Goal: Transaction & Acquisition: Purchase product/service

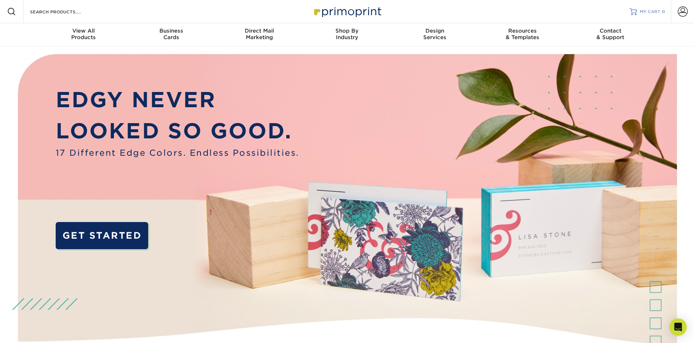
click at [642, 12] on span "MY CART" at bounding box center [650, 12] width 21 height 6
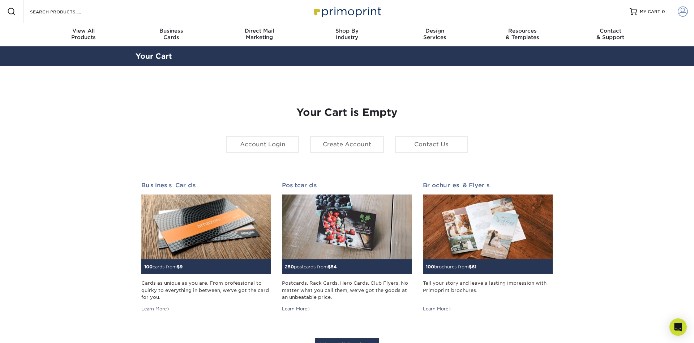
click at [684, 12] on span at bounding box center [683, 12] width 10 height 10
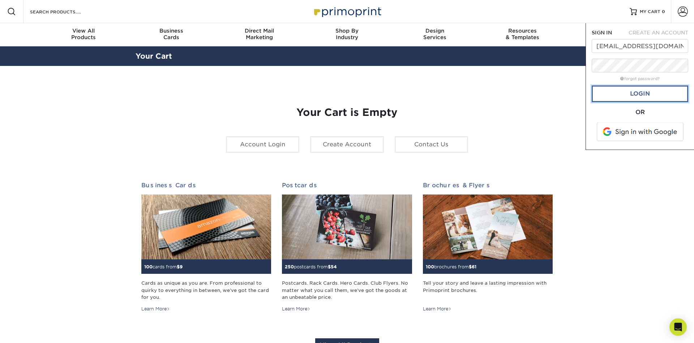
click at [641, 95] on link "Login" at bounding box center [640, 93] width 97 height 17
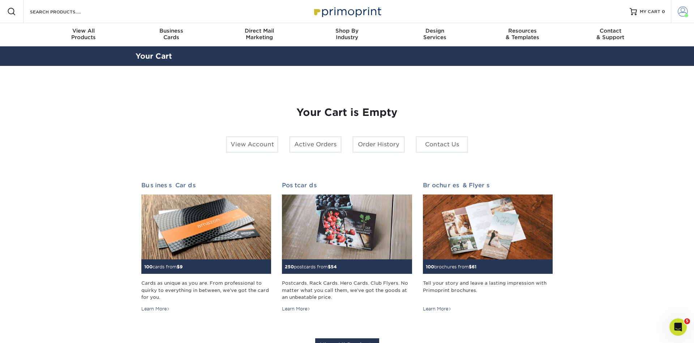
click at [681, 9] on span at bounding box center [683, 12] width 10 height 10
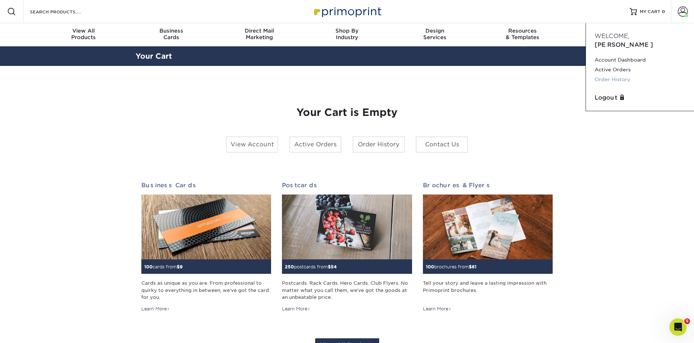
click at [612, 75] on link "Order History" at bounding box center [640, 80] width 91 height 10
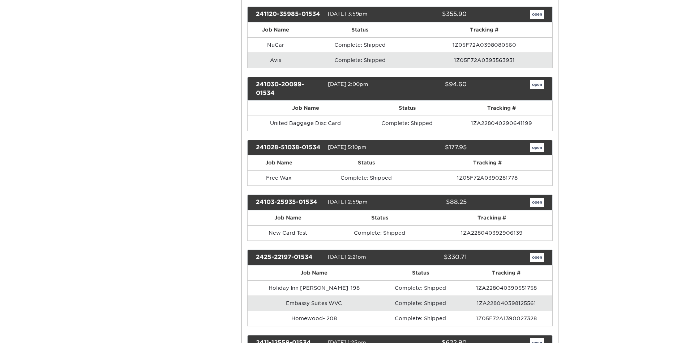
scroll to position [812, 0]
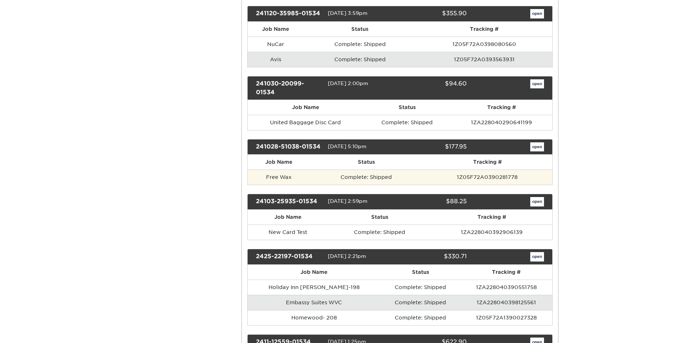
click at [293, 170] on td "Free Wax" at bounding box center [279, 176] width 63 height 15
click at [293, 169] on td "Free Wax" at bounding box center [279, 176] width 63 height 15
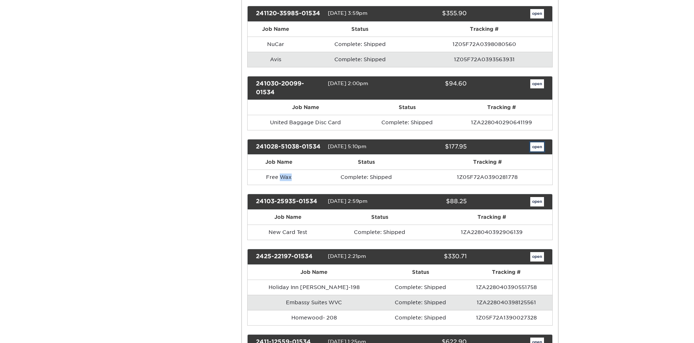
click at [535, 142] on link "open" at bounding box center [538, 146] width 14 height 9
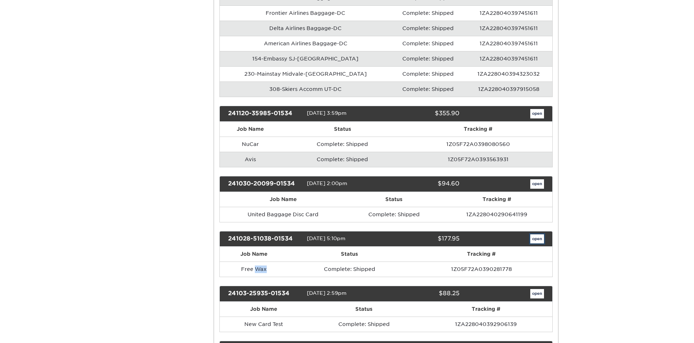
scroll to position [0, 0]
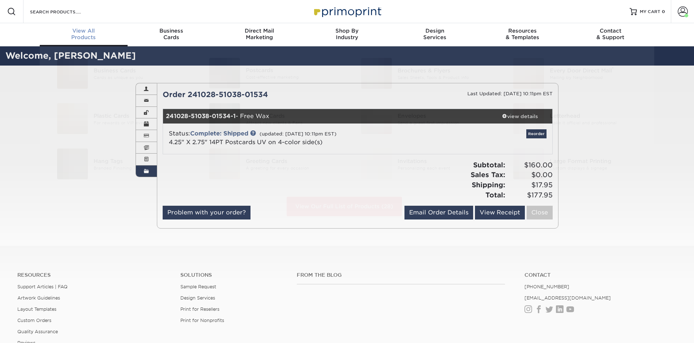
click at [82, 37] on div "View All Products" at bounding box center [84, 33] width 88 height 13
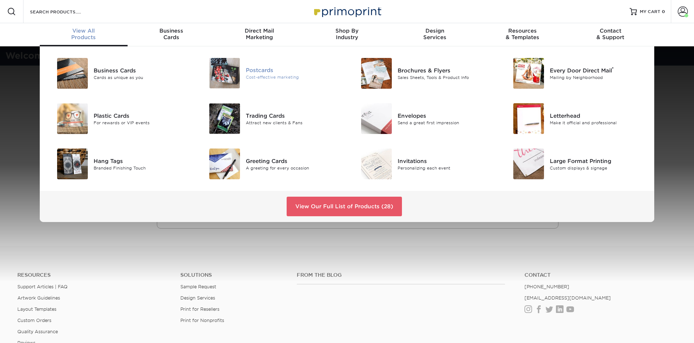
click at [261, 77] on div "Cost-effective marketing" at bounding box center [294, 77] width 96 height 6
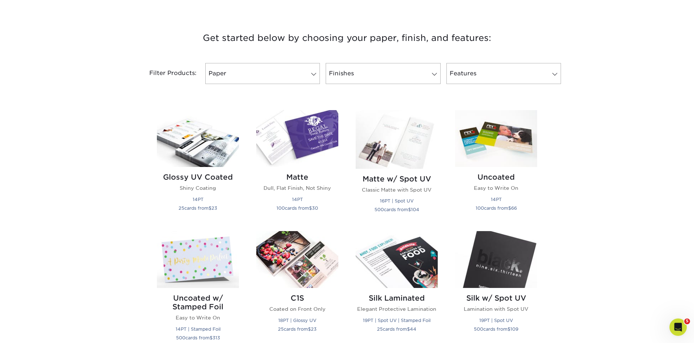
scroll to position [258, 0]
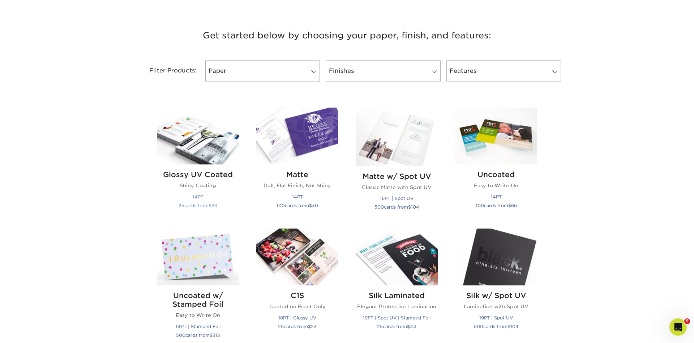
click at [197, 159] on img at bounding box center [198, 135] width 82 height 57
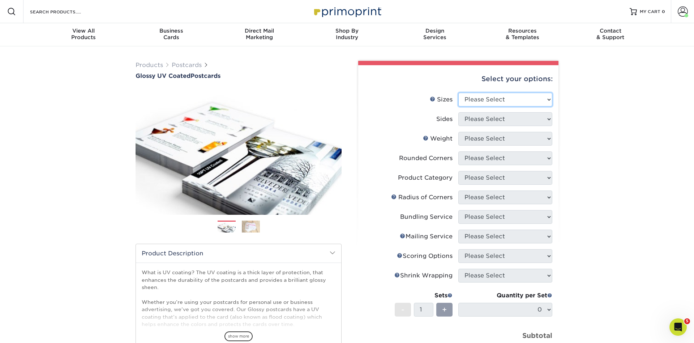
click at [459, 93] on select "Please Select 1.5" x 7" 2" x 4" 2" x 6" 2" x 7" 2" x 8" 2.12" x 5.5" 2.12" x 5.…" at bounding box center [506, 100] width 94 height 14
select select "2.75x4.25"
click option "2.75" x 4.25"" at bounding box center [0, 0] width 0 height 0
click at [459, 112] on select "Please Select Print Both Sides Print Front Only" at bounding box center [506, 119] width 94 height 14
select select "13abbda7-1d64-4f25-8bb2-c179b224825d"
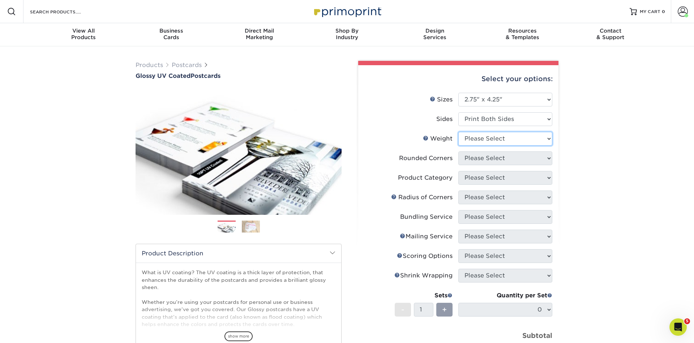
click at [459, 132] on select "Please Select 16PT 14PT 18PT C1S" at bounding box center [506, 139] width 94 height 14
select select "14PT"
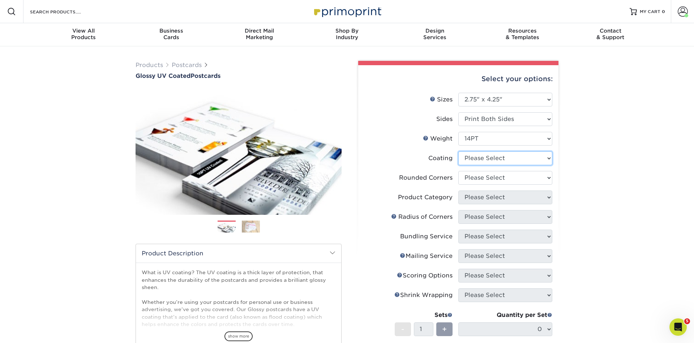
click at [459, 151] on select at bounding box center [506, 158] width 94 height 14
select select "ae367451-b2b8-45df-a344-0f05b6a12993"
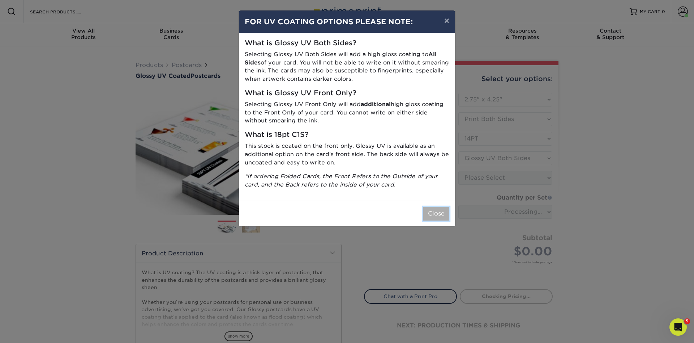
click at [436, 212] on button "Close" at bounding box center [437, 214] width 26 height 14
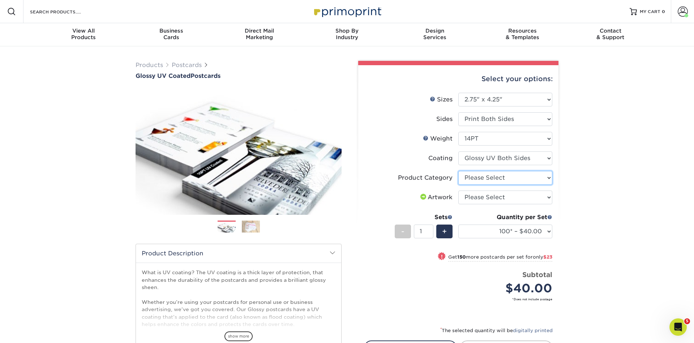
click at [459, 171] on select "Please Select Postcards" at bounding box center [506, 178] width 94 height 14
select select "9b7272e0-d6c8-4c3c-8e97-d3a1bcdab858"
click option "Postcards" at bounding box center [0, 0] width 0 height 0
click at [459, 190] on select "Please Select I will upload files I need a design - $150" at bounding box center [506, 197] width 94 height 14
select select "upload"
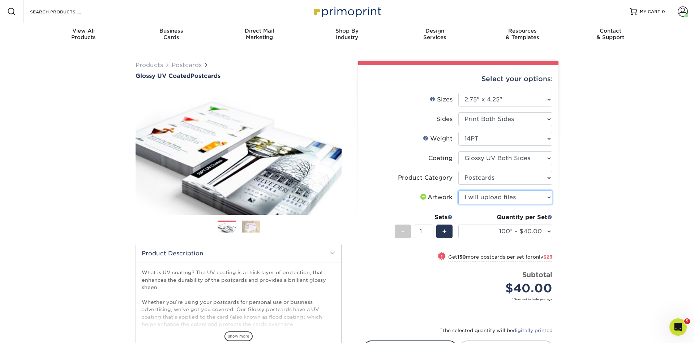
click option "I will upload files" at bounding box center [0, 0] width 0 height 0
click at [459, 224] on select "100* – $40.00 250* – $63.00 500 – $86.00 1000 – $99.00 2500 – $160.00 5000 – $2…" at bounding box center [506, 231] width 94 height 14
select select "1000 – $99.00"
click option "1000 – $99.00" at bounding box center [0, 0] width 0 height 0
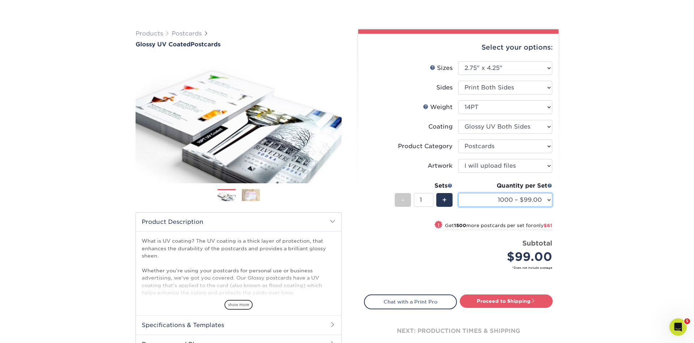
scroll to position [74, 0]
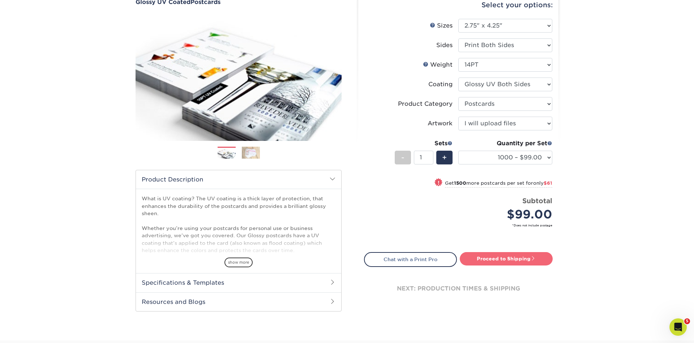
click at [519, 259] on link "Proceed to Shipping" at bounding box center [506, 258] width 93 height 13
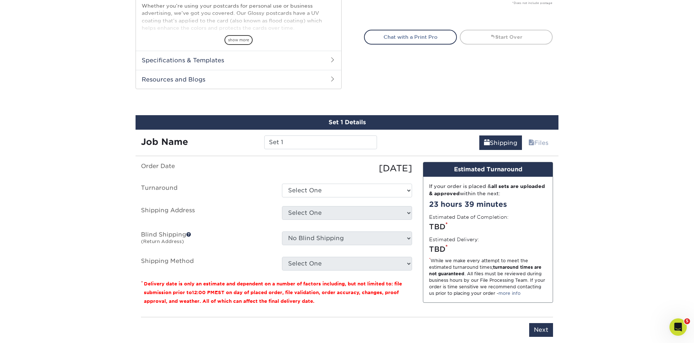
scroll to position [349, 0]
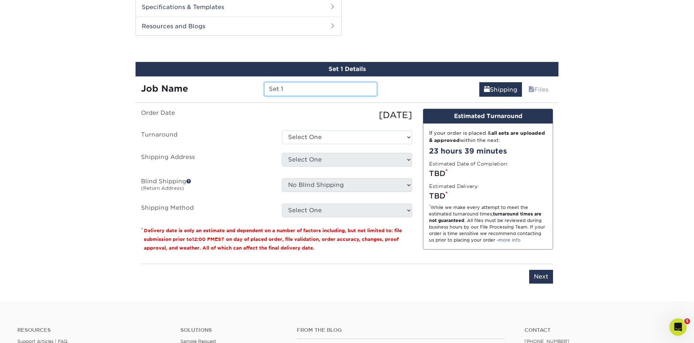
drag, startPoint x: 302, startPoint y: 90, endPoint x: 126, endPoint y: 88, distance: 176.1
click at [264, 88] on input "Set 1" at bounding box center [320, 89] width 112 height 14
type input "Merch. Discount Card"
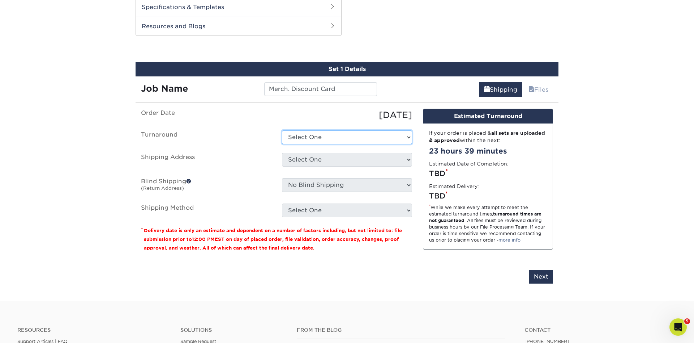
click at [282, 130] on select "Select One 2-4 Business Days 2 Day Next Business Day" at bounding box center [347, 137] width 130 height 14
select select "f865d14e-d464-4bca-917a-bdee7f93b2ac"
click option "2-4 Business Days" at bounding box center [0, 0] width 0 height 0
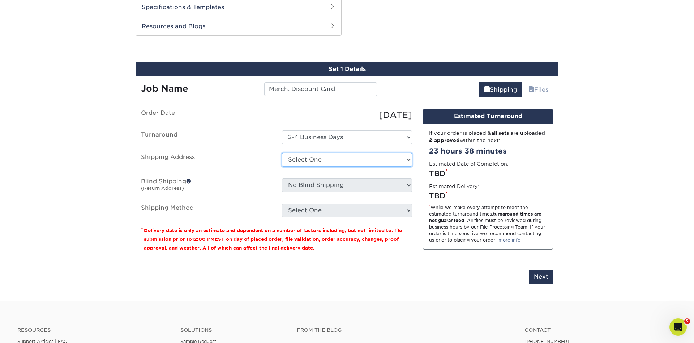
click at [282, 153] on select "Select One Andrew - Fort Union Blvd. Cottonwood Eric Cottonwood Kerry E. Bjornn…" at bounding box center [347, 160] width 130 height 14
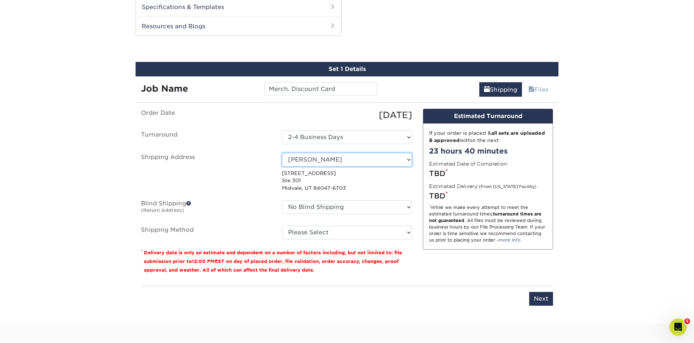
click at [282, 153] on select "Select One Andrew - Fort Union Blvd. Cottonwood Eric Cottonwood Kerry E. Bjornn…" at bounding box center [347, 160] width 130 height 14
select select "241106"
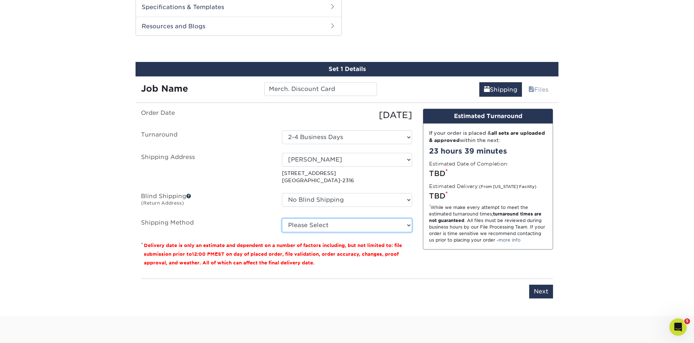
click at [282, 218] on select "Please Select Ground Shipping (+$19.29) 3 Day Shipping Service (+$25.22) 2 Day …" at bounding box center [347, 225] width 130 height 14
select select "03"
click option "Ground Shipping (+$19.29)" at bounding box center [0, 0] width 0 height 0
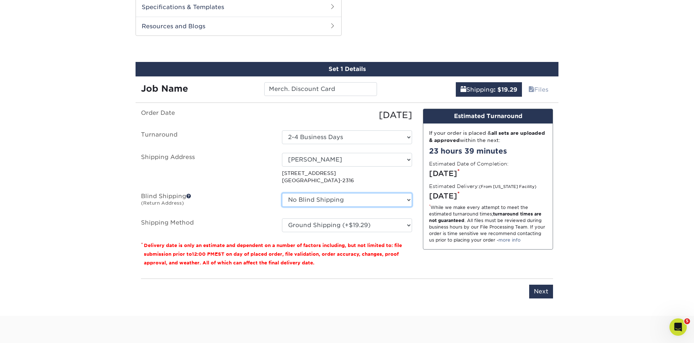
click at [282, 193] on select "No Blind Shipping Andrew - Fort Union Blvd. Cottonwood Eric Cottonwood Kerry E.…" at bounding box center [347, 200] width 130 height 14
click option "[PERSON_NAME]" at bounding box center [0, 0] width 0 height 0
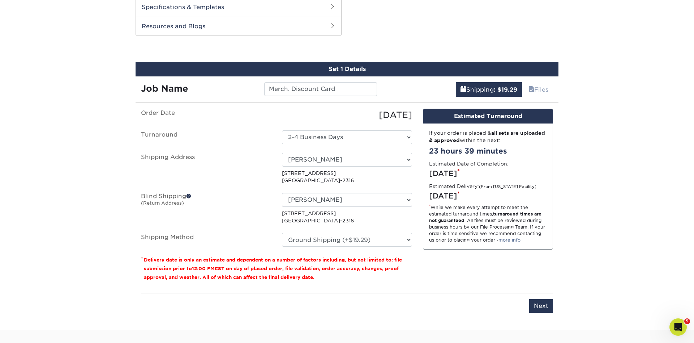
click at [417, 182] on div "Select One Andrew - Fort Union Blvd. Cottonwood Eric Cottonwood Kerry E. Bjornn…" at bounding box center [347, 168] width 141 height 31
click at [282, 193] on select "No Blind Shipping Andrew - Fort Union Blvd. Cottonwood Eric Cottonwood Kerry E.…" at bounding box center [347, 200] width 130 height 14
click option at bounding box center [0, 0] width 0 height 0
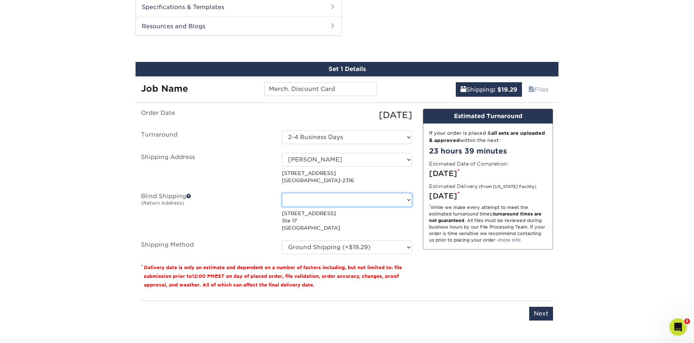
click at [282, 193] on select "No Blind Shipping Andrew - Fort Union Blvd. Cottonwood Eric Cottonwood Kerry E.…" at bounding box center [347, 200] width 130 height 14
select select "-1"
click option "No Blind Shipping" at bounding box center [0, 0] width 0 height 0
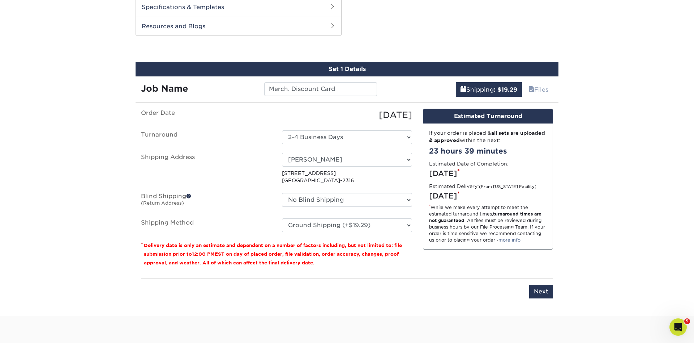
click at [417, 180] on div "Select One Andrew - Fort Union Blvd. Cottonwood Eric Cottonwood Kerry E. Bjornn…" at bounding box center [347, 168] width 141 height 31
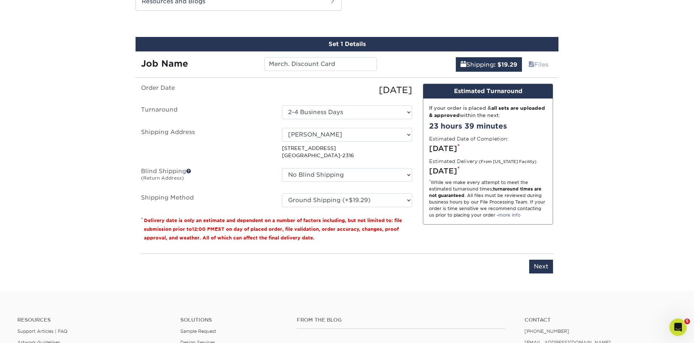
scroll to position [386, 0]
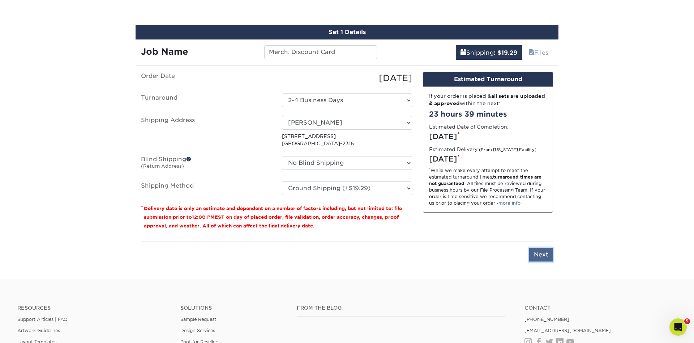
click at [540, 257] on input "Next" at bounding box center [541, 254] width 24 height 14
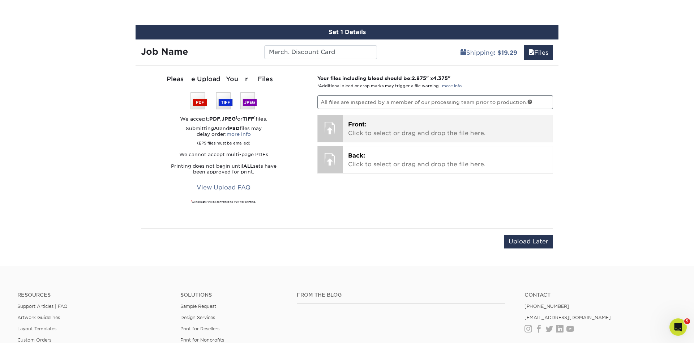
click at [445, 129] on p "Front: Click to select or drag and drop the file here." at bounding box center [448, 128] width 200 height 17
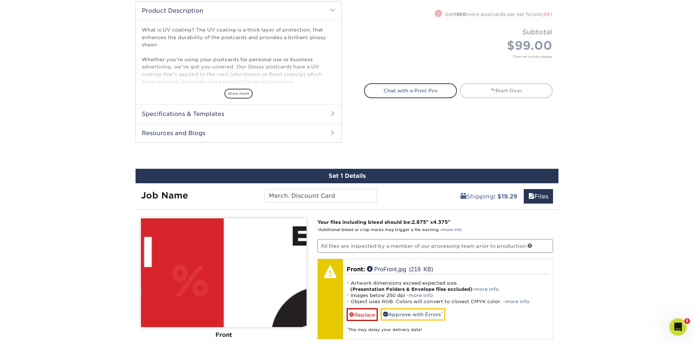
scroll to position [258, 0]
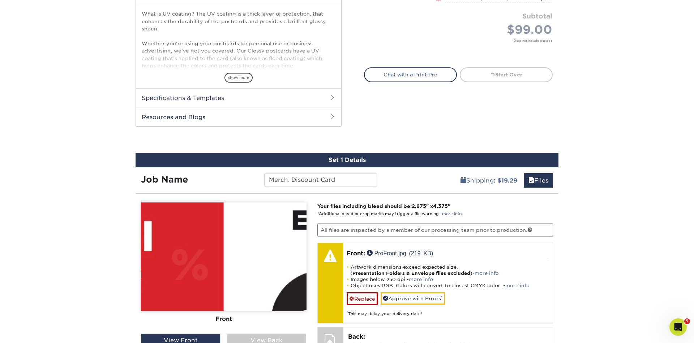
click at [195, 245] on img at bounding box center [224, 256] width 166 height 109
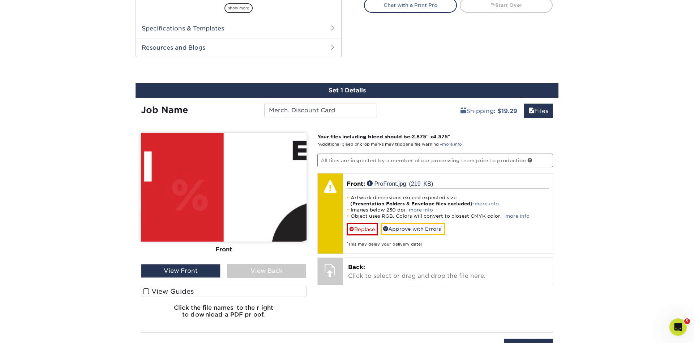
scroll to position [332, 0]
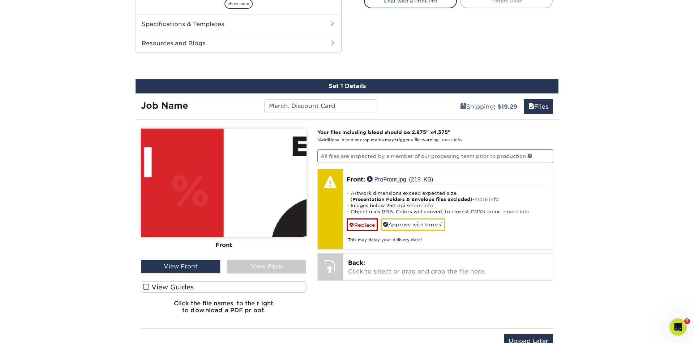
click at [149, 163] on img at bounding box center [224, 182] width 166 height 109
click at [232, 171] on img at bounding box center [224, 182] width 166 height 109
click at [257, 193] on img at bounding box center [224, 182] width 166 height 109
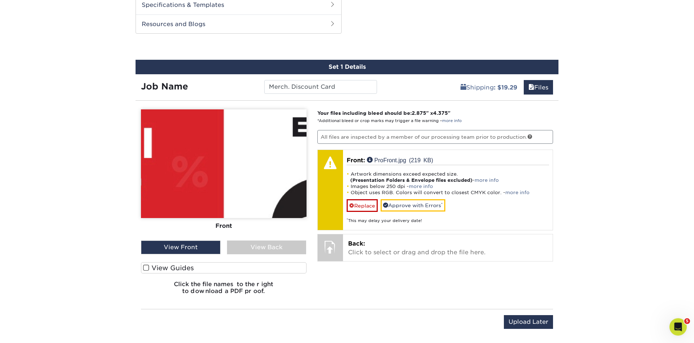
scroll to position [345, 0]
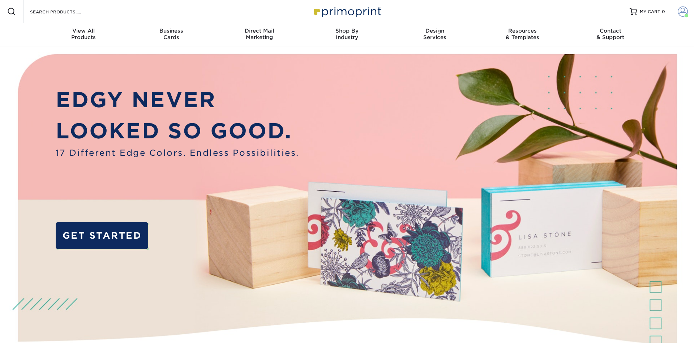
click at [684, 7] on span at bounding box center [683, 12] width 10 height 10
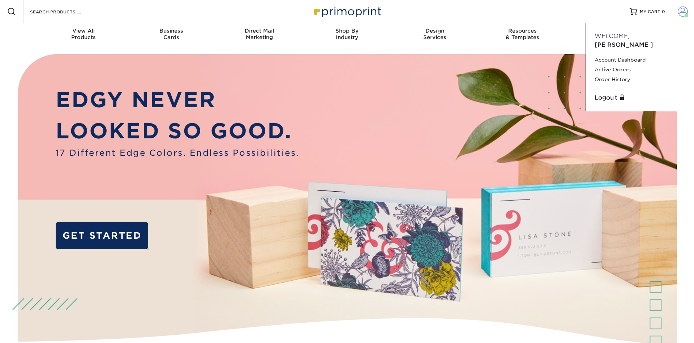
click at [684, 7] on span at bounding box center [683, 12] width 10 height 10
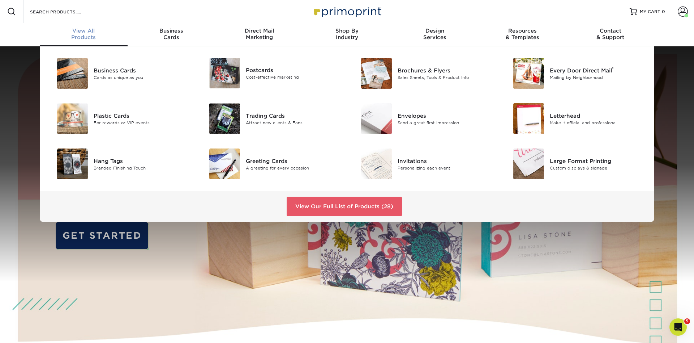
click at [86, 37] on div "View All Products" at bounding box center [84, 33] width 88 height 13
click at [272, 71] on div "Postcards" at bounding box center [294, 70] width 96 height 8
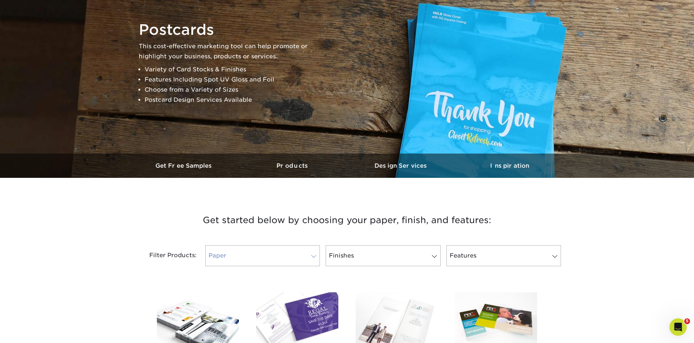
click at [301, 258] on link "Paper" at bounding box center [262, 255] width 115 height 21
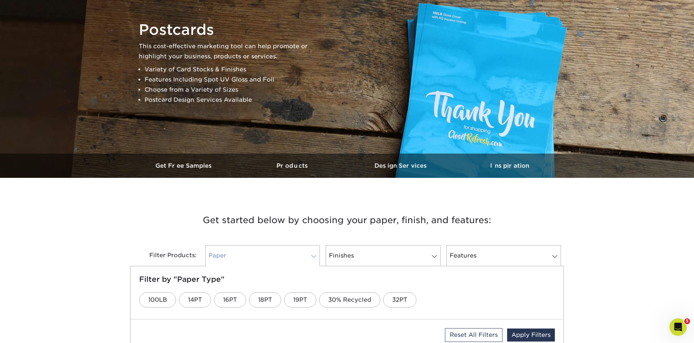
click at [301, 258] on link "Paper" at bounding box center [262, 255] width 115 height 21
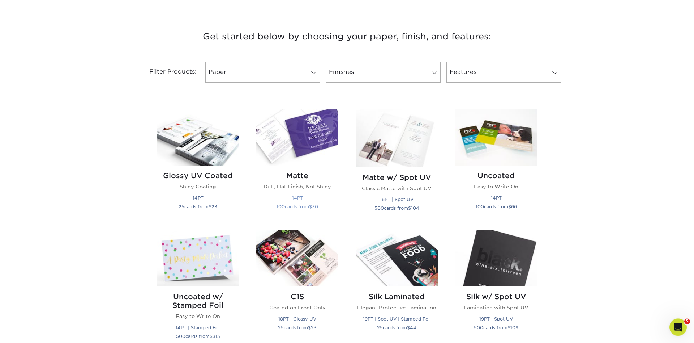
scroll to position [258, 0]
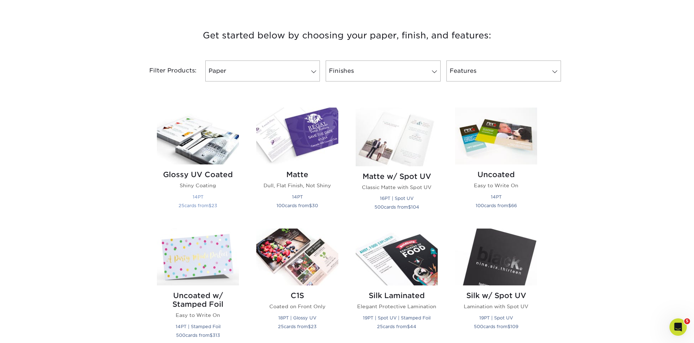
click at [186, 161] on img at bounding box center [198, 135] width 82 height 57
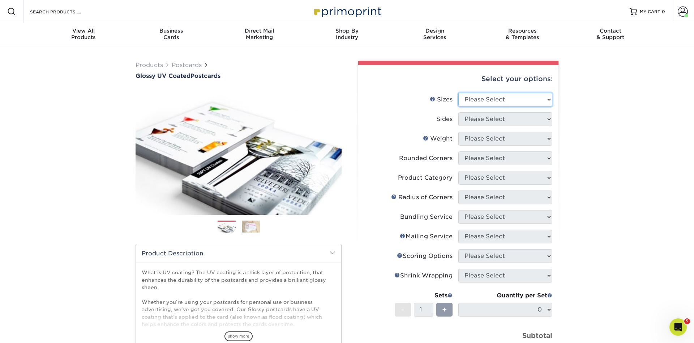
click at [459, 93] on select "Please Select 1.5" x 7" 2" x 4" 2" x 6" 2" x 7" 2" x 8" 2.12" x 5.5" 2.12" x 5.…" at bounding box center [506, 100] width 94 height 14
select select "2.75x4.25"
click option "2.75" x 4.25"" at bounding box center [0, 0] width 0 height 0
click at [459, 112] on select "Please Select Print Both Sides Print Front Only" at bounding box center [506, 119] width 94 height 14
select select "13abbda7-1d64-4f25-8bb2-c179b224825d"
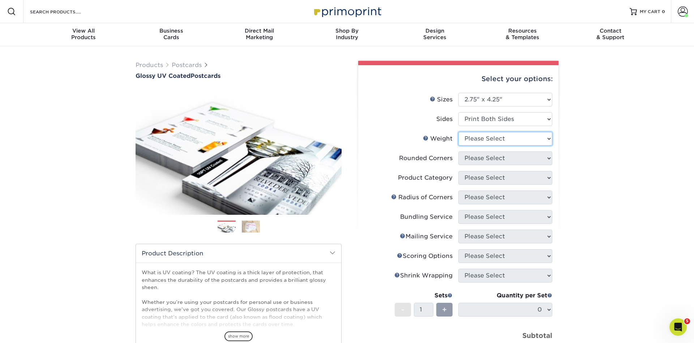
click at [459, 132] on select "Please Select 16PT 14PT 18PT C1S" at bounding box center [506, 139] width 94 height 14
select select "14PT"
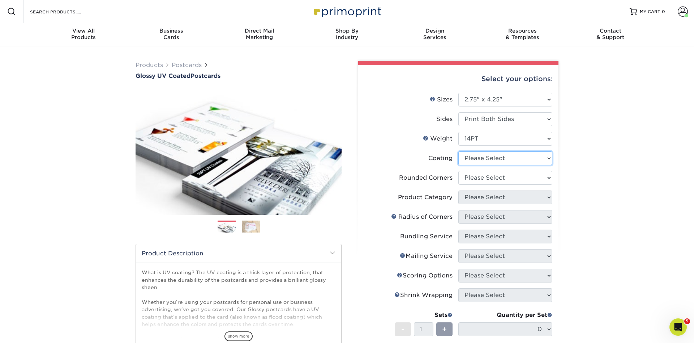
click at [459, 151] on select at bounding box center [506, 158] width 94 height 14
select select "ae367451-b2b8-45df-a344-0f05b6a12993"
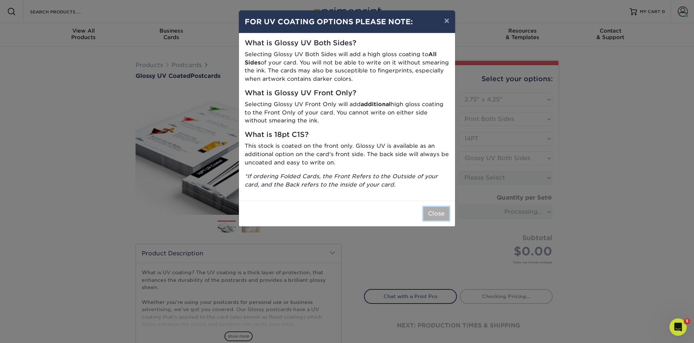
click at [439, 214] on button "Close" at bounding box center [437, 214] width 26 height 14
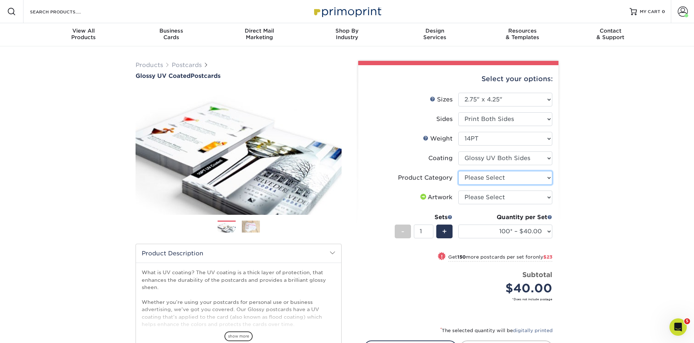
click at [459, 171] on select "Please Select Postcards" at bounding box center [506, 178] width 94 height 14
select select "9b7272e0-d6c8-4c3c-8e97-d3a1bcdab858"
click option "Postcards" at bounding box center [0, 0] width 0 height 0
click at [459, 190] on select "Please Select I will upload files I need a design - $150" at bounding box center [506, 197] width 94 height 14
select select "upload"
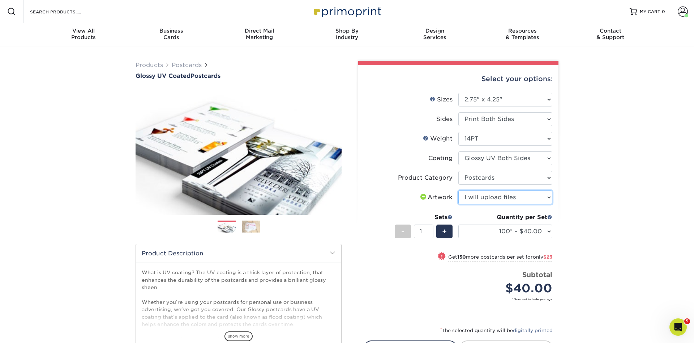
click option "I will upload files" at bounding box center [0, 0] width 0 height 0
click at [459, 224] on select "100* – $40.00 250* – $63.00 500 – $86.00 1000 – $99.00 2500 – $160.00 5000 – $2…" at bounding box center [506, 231] width 94 height 14
select select "1000 – $99.00"
click option "1000 – $99.00" at bounding box center [0, 0] width 0 height 0
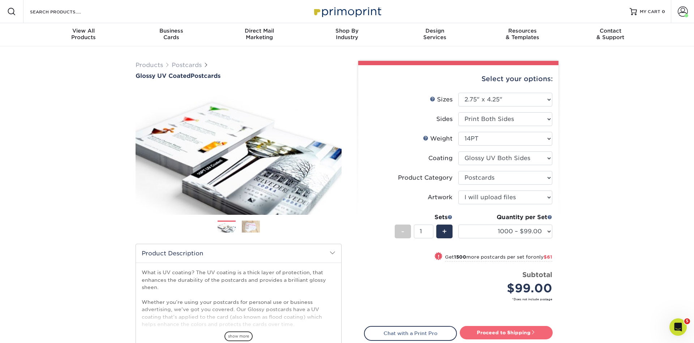
click at [512, 334] on link "Proceed to Shipping" at bounding box center [506, 332] width 93 height 13
type input "Set 1"
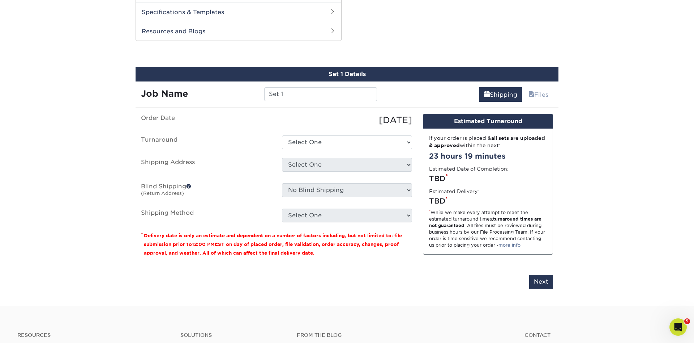
scroll to position [349, 0]
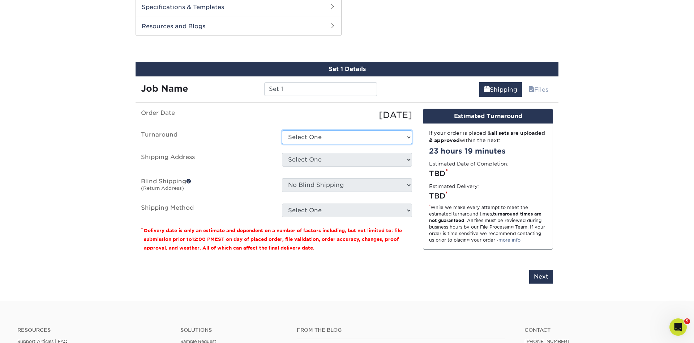
click at [282, 130] on select "Select One 2-4 Business Days 2 Day Next Business Day" at bounding box center [347, 137] width 130 height 14
select select "f865d14e-d464-4bca-917a-bdee7f93b2ac"
click option "2-4 Business Days" at bounding box center [0, 0] width 0 height 0
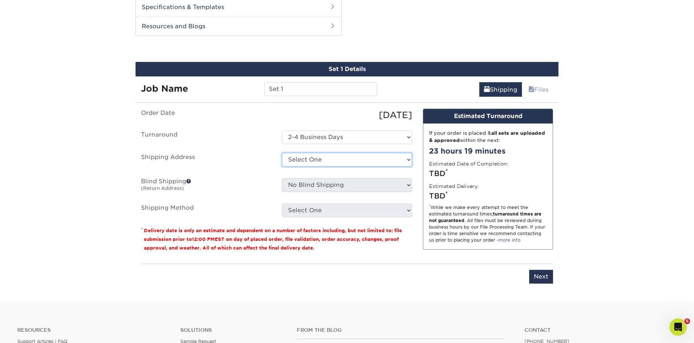
click at [282, 153] on select "Select One Andrew - Fort Union Blvd. Cottonwood Eric Cottonwood Kerry E. Bjornn…" at bounding box center [347, 160] width 130 height 14
select select "241106"
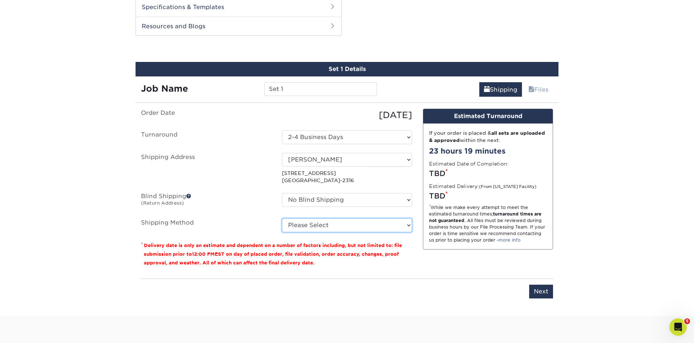
click at [282, 218] on select "Please Select Ground Shipping (+$19.29) 3 Day Shipping Service (+$25.22) 2 Day …" at bounding box center [347, 225] width 130 height 14
select select "03"
click option "Ground Shipping (+$19.29)" at bounding box center [0, 0] width 0 height 0
click at [546, 290] on input "Next" at bounding box center [541, 291] width 24 height 14
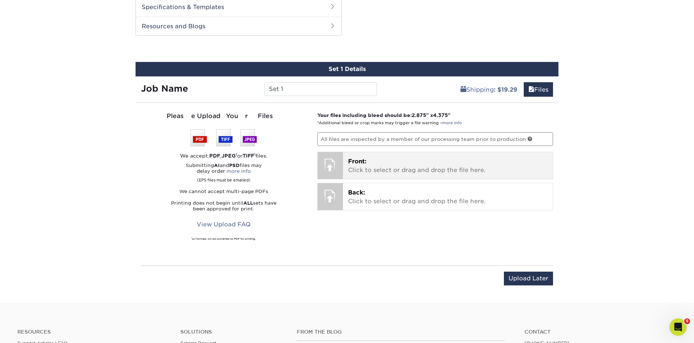
click at [399, 167] on p "Front: Click to select or drag and drop the file here." at bounding box center [448, 165] width 200 height 17
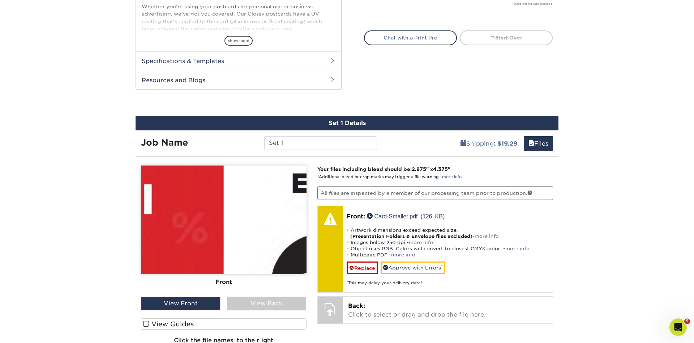
scroll to position [332, 0]
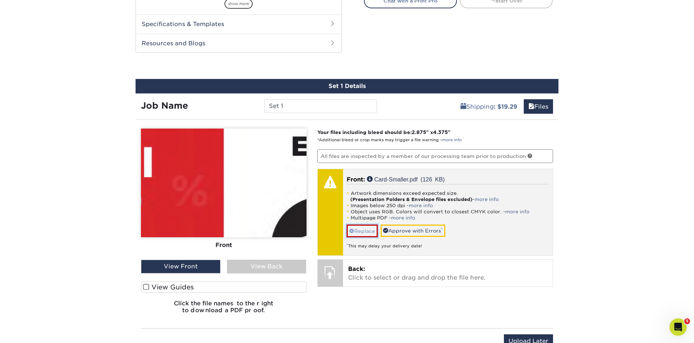
click at [371, 229] on link "Replace" at bounding box center [362, 230] width 31 height 13
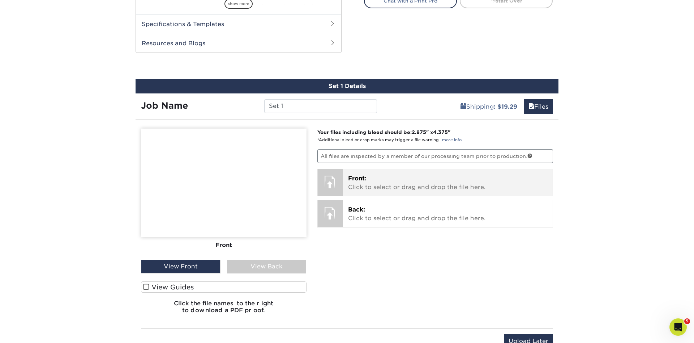
click at [420, 180] on p "Front: Click to select or drag and drop the file here." at bounding box center [448, 182] width 200 height 17
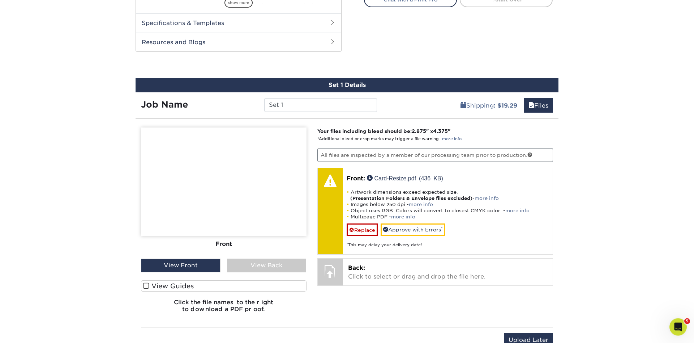
scroll to position [369, 0]
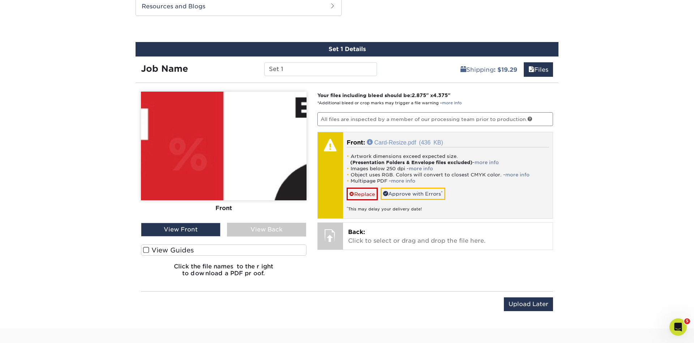
click at [389, 140] on link "Card-Resize.pdf (436 KB)" at bounding box center [405, 142] width 76 height 6
click at [406, 139] on p "Front: Card-Resize.pdf (436 KB)" at bounding box center [448, 142] width 203 height 9
click at [393, 143] on link "Card-Resize.pdf (436 KB)" at bounding box center [405, 142] width 76 height 6
click at [397, 142] on link "Card-Resize.pdf (436 KB)" at bounding box center [405, 142] width 76 height 6
click at [398, 142] on link "Card-Resize.pdf (436 KB)" at bounding box center [405, 142] width 76 height 6
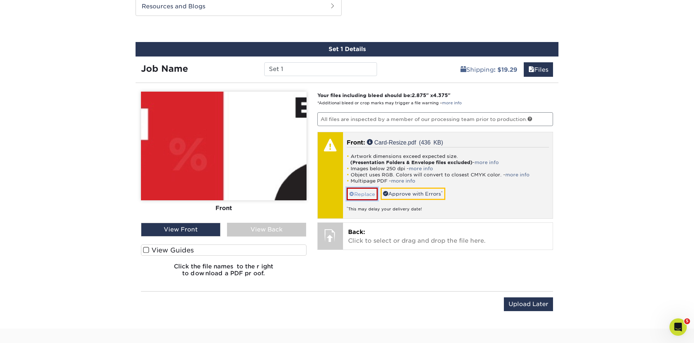
click at [356, 192] on link "Replace" at bounding box center [362, 193] width 31 height 13
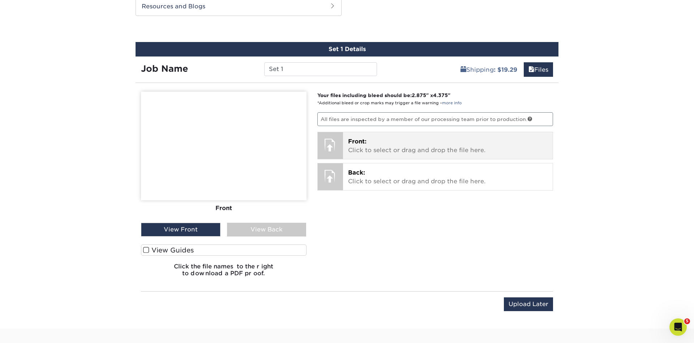
click at [427, 143] on p "Front: Click to select or drag and drop the file here." at bounding box center [448, 145] width 200 height 17
click at [388, 145] on p "Front: Click to select or drag and drop the file here." at bounding box center [448, 145] width 200 height 17
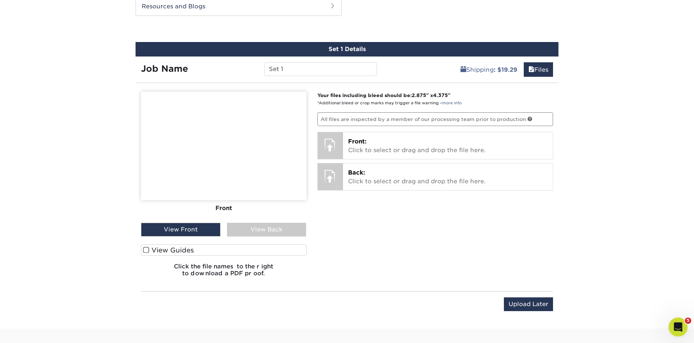
click at [683, 321] on div "Open Intercom Messenger" at bounding box center [677, 326] width 24 height 24
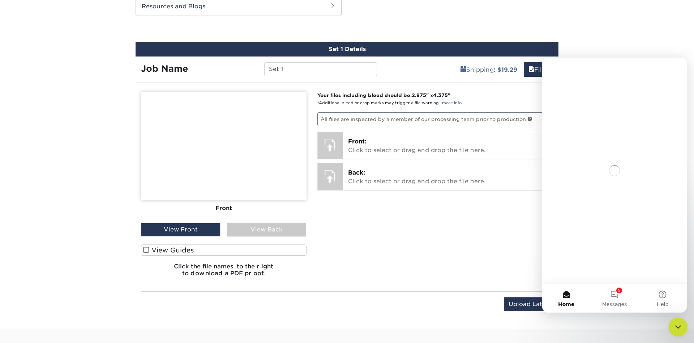
scroll to position [0, 0]
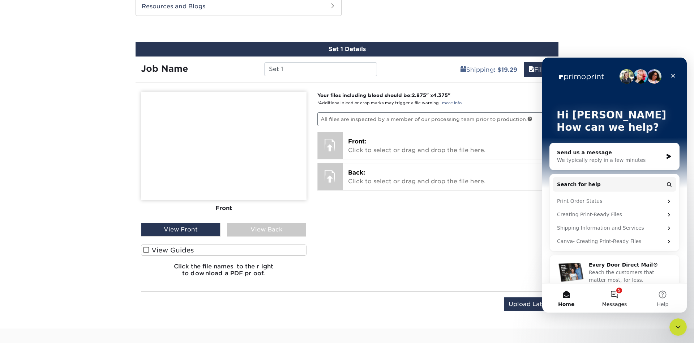
click at [616, 288] on button "5 Messages" at bounding box center [615, 297] width 48 height 29
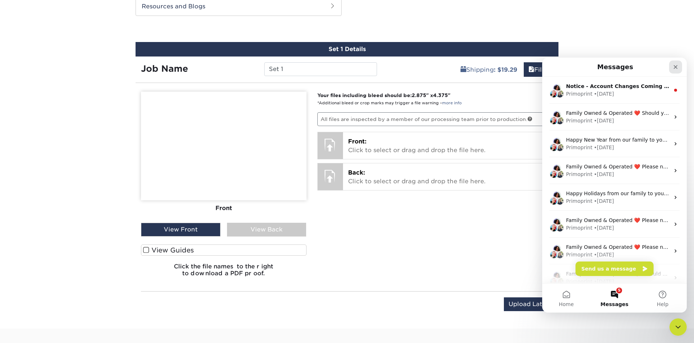
click at [675, 64] on icon "Close" at bounding box center [676, 67] width 6 height 6
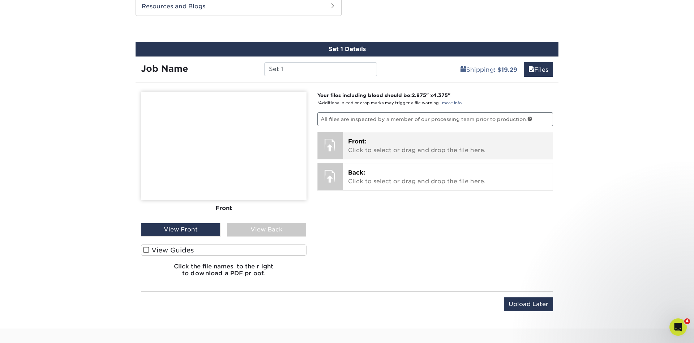
click at [422, 145] on p "Front: Click to select or drag and drop the file here." at bounding box center [448, 145] width 200 height 17
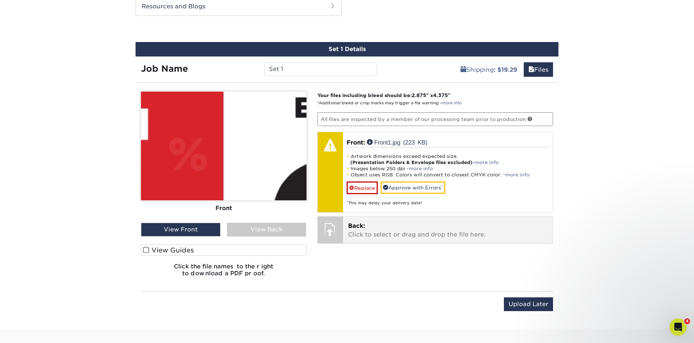
click at [377, 233] on p "Back: Click to select or drag and drop the file here." at bounding box center [448, 229] width 200 height 17
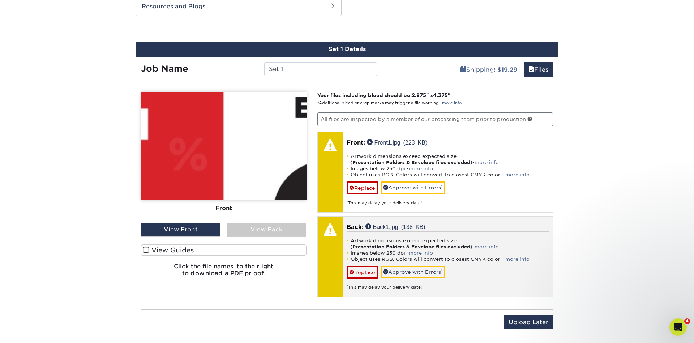
click at [468, 257] on li "Object uses RGB. Colors will convert to closest CMYK color. - more info" at bounding box center [448, 259] width 203 height 6
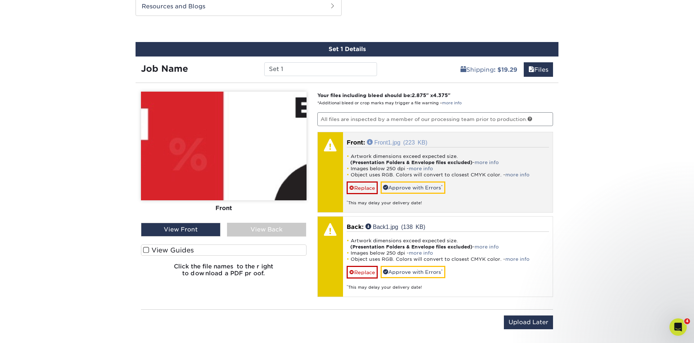
click at [384, 140] on link "Front1.jpg (223 KB)" at bounding box center [397, 142] width 61 height 6
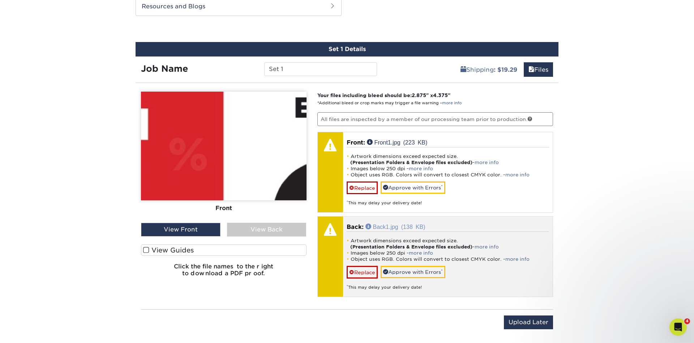
click at [395, 226] on link "Back1.jpg (138 KB)" at bounding box center [396, 226] width 60 height 6
click at [365, 271] on link "Replace" at bounding box center [362, 271] width 31 height 13
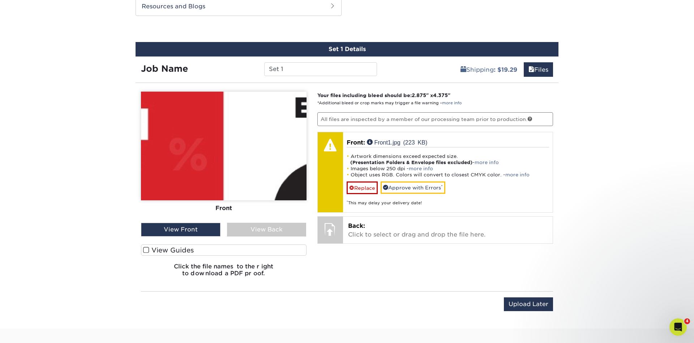
click at [190, 225] on div "View Front" at bounding box center [181, 229] width 80 height 14
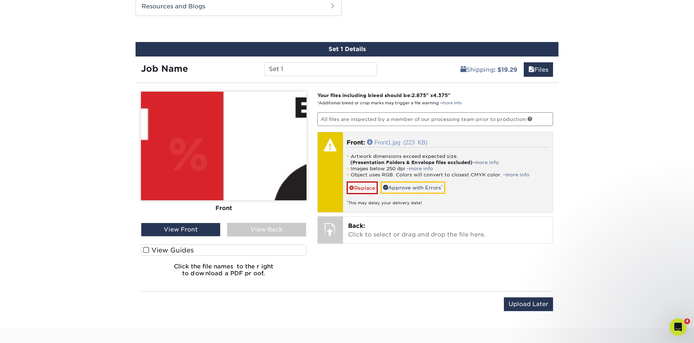
click at [385, 139] on link "Front1.jpg (223 KB)" at bounding box center [397, 142] width 61 height 6
click at [428, 167] on link "more info" at bounding box center [421, 168] width 24 height 5
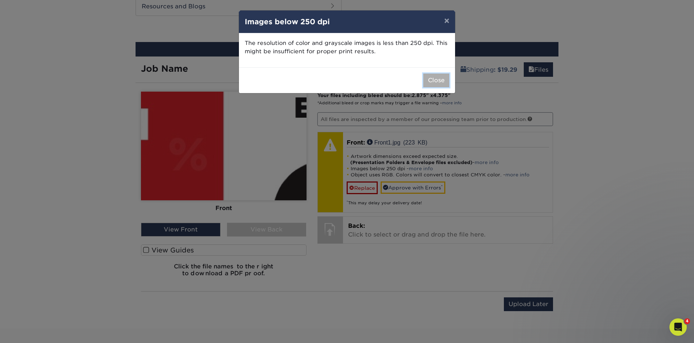
click at [444, 81] on button "Close" at bounding box center [437, 80] width 26 height 14
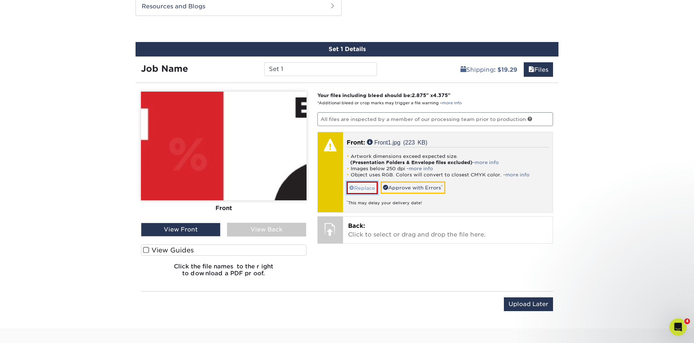
click at [365, 190] on link "Replace" at bounding box center [362, 187] width 31 height 13
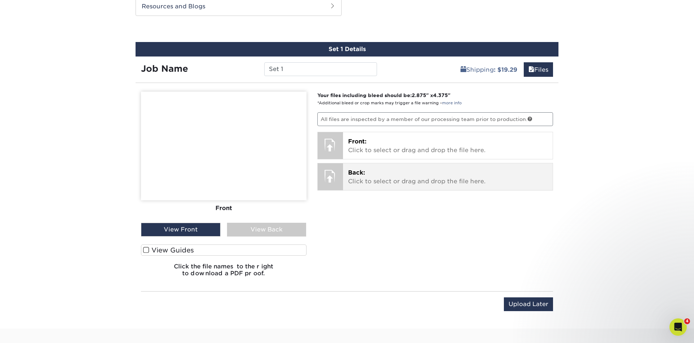
click at [386, 178] on p "Back: Click to select or drag and drop the file here." at bounding box center [448, 176] width 200 height 17
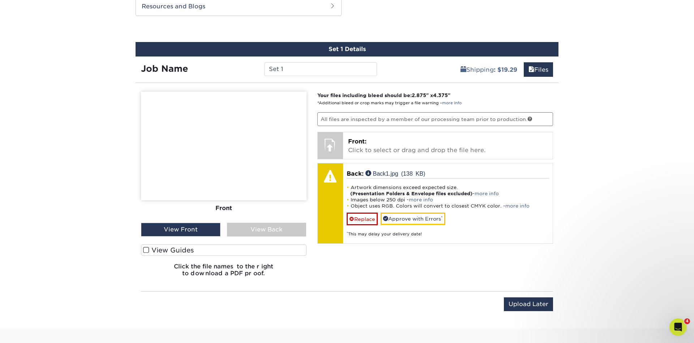
click at [269, 227] on div "View Back" at bounding box center [267, 229] width 80 height 14
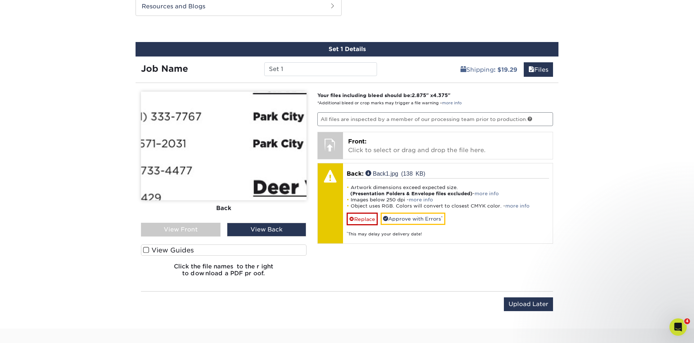
click at [196, 230] on div "View Front" at bounding box center [181, 229] width 80 height 14
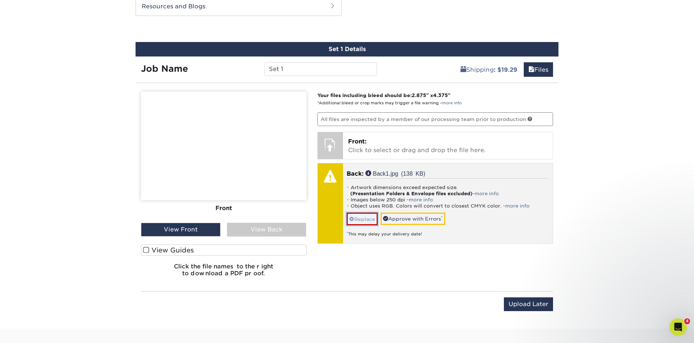
click at [364, 222] on link "Replace" at bounding box center [362, 218] width 31 height 13
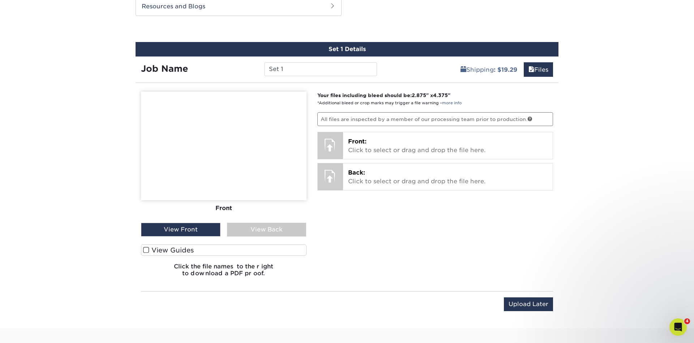
click at [160, 248] on label "View Guides" at bounding box center [224, 249] width 166 height 11
click at [0, 0] on input "View Guides" at bounding box center [0, 0] width 0 height 0
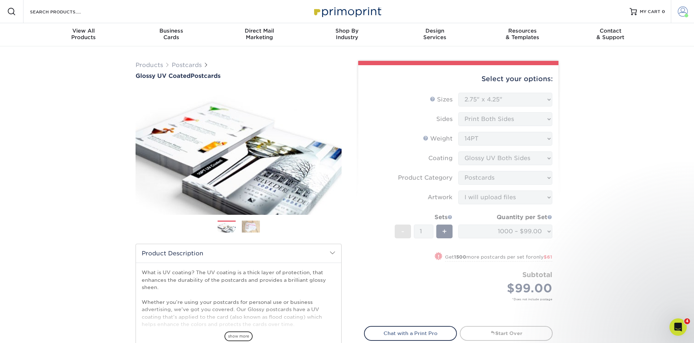
click at [680, 10] on span at bounding box center [683, 12] width 10 height 10
click at [611, 65] on link "Active Orders" at bounding box center [640, 70] width 91 height 10
click at [611, 75] on link "Order History" at bounding box center [640, 80] width 91 height 10
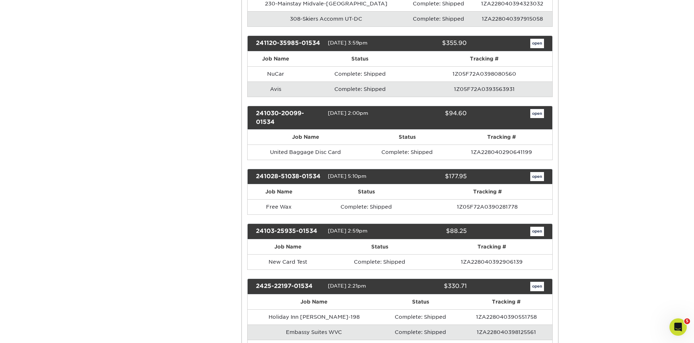
scroll to position [812, 0]
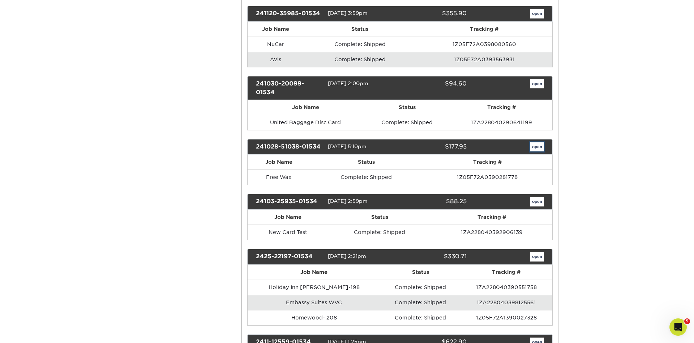
click at [539, 142] on link "open" at bounding box center [538, 146] width 14 height 9
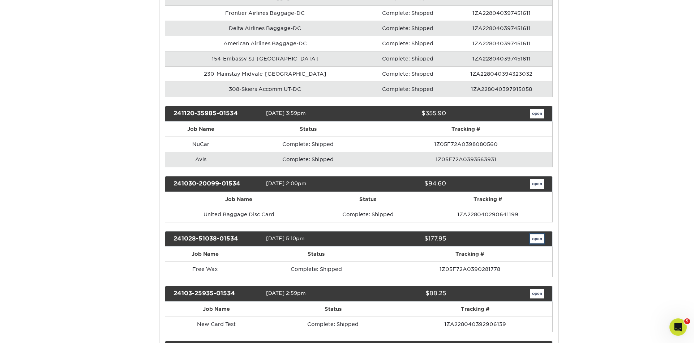
scroll to position [0, 0]
